Goal: Check status: Check status

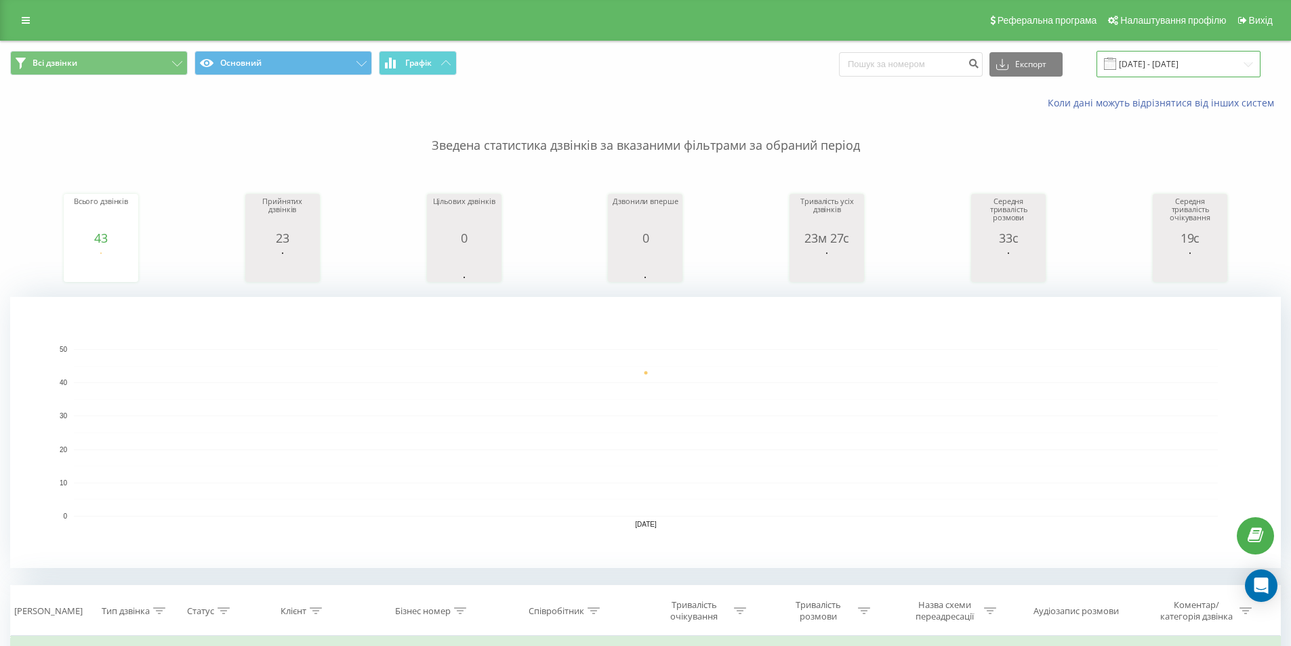
click at [1167, 63] on input "22.09.2025 - 22.09.2025" at bounding box center [1179, 64] width 164 height 26
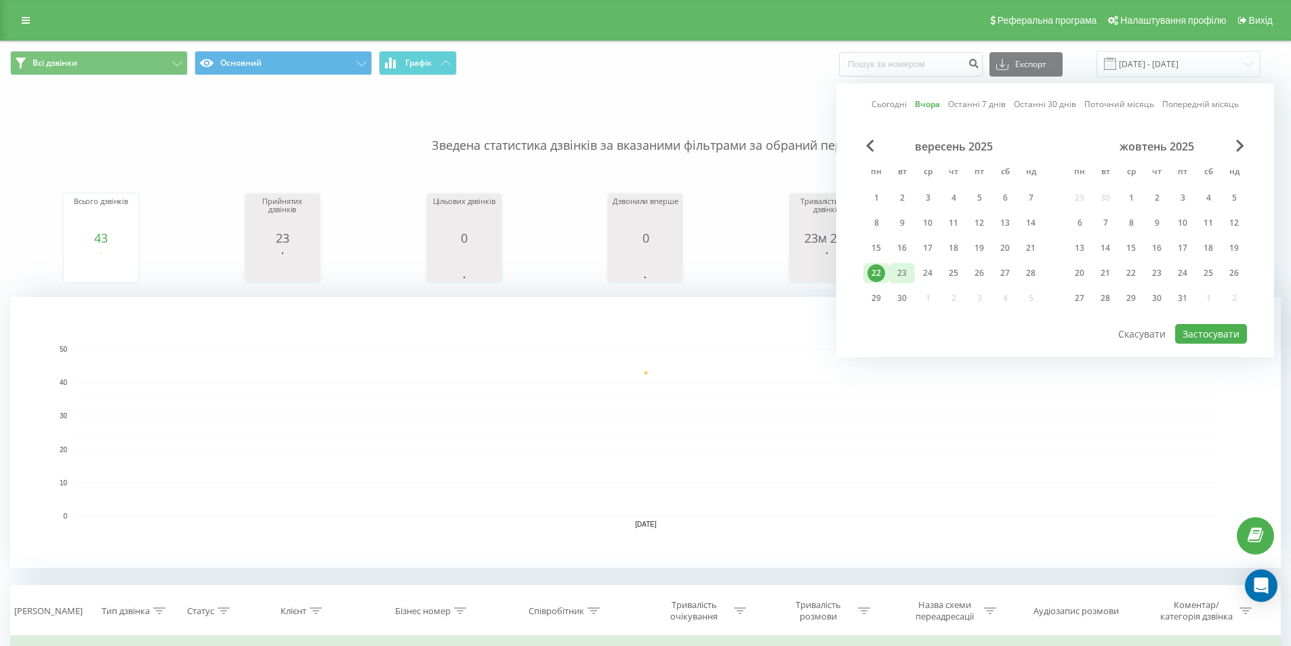
click at [901, 272] on div "23" at bounding box center [902, 273] width 18 height 18
click at [1218, 340] on button "Застосувати" at bounding box center [1211, 334] width 72 height 20
type input "[DATE] - [DATE]"
